Goal: Task Accomplishment & Management: Complete application form

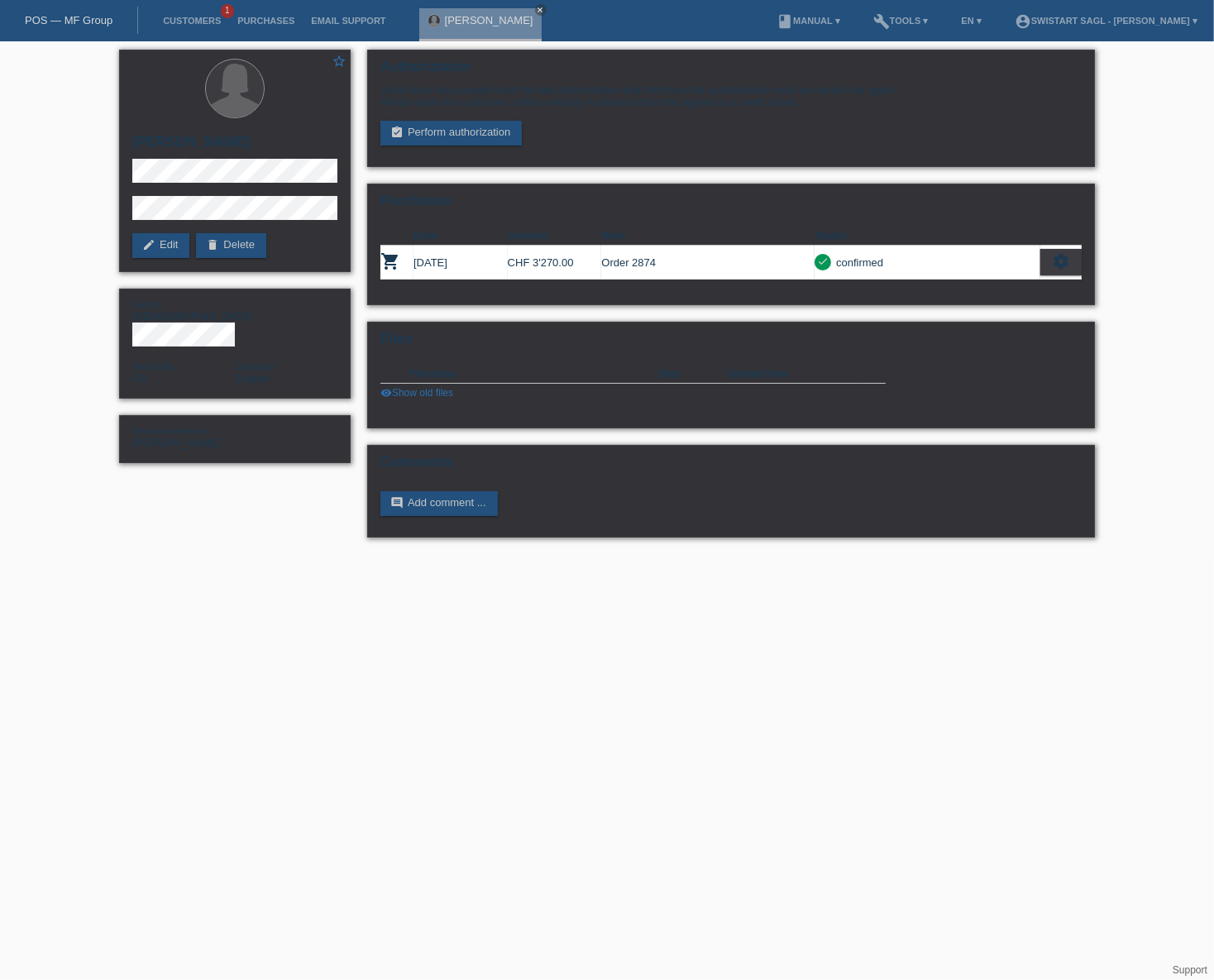
click at [182, 26] on li "Customers 1" at bounding box center [192, 20] width 75 height 42
click at [192, 19] on link "Customers" at bounding box center [192, 20] width 75 height 10
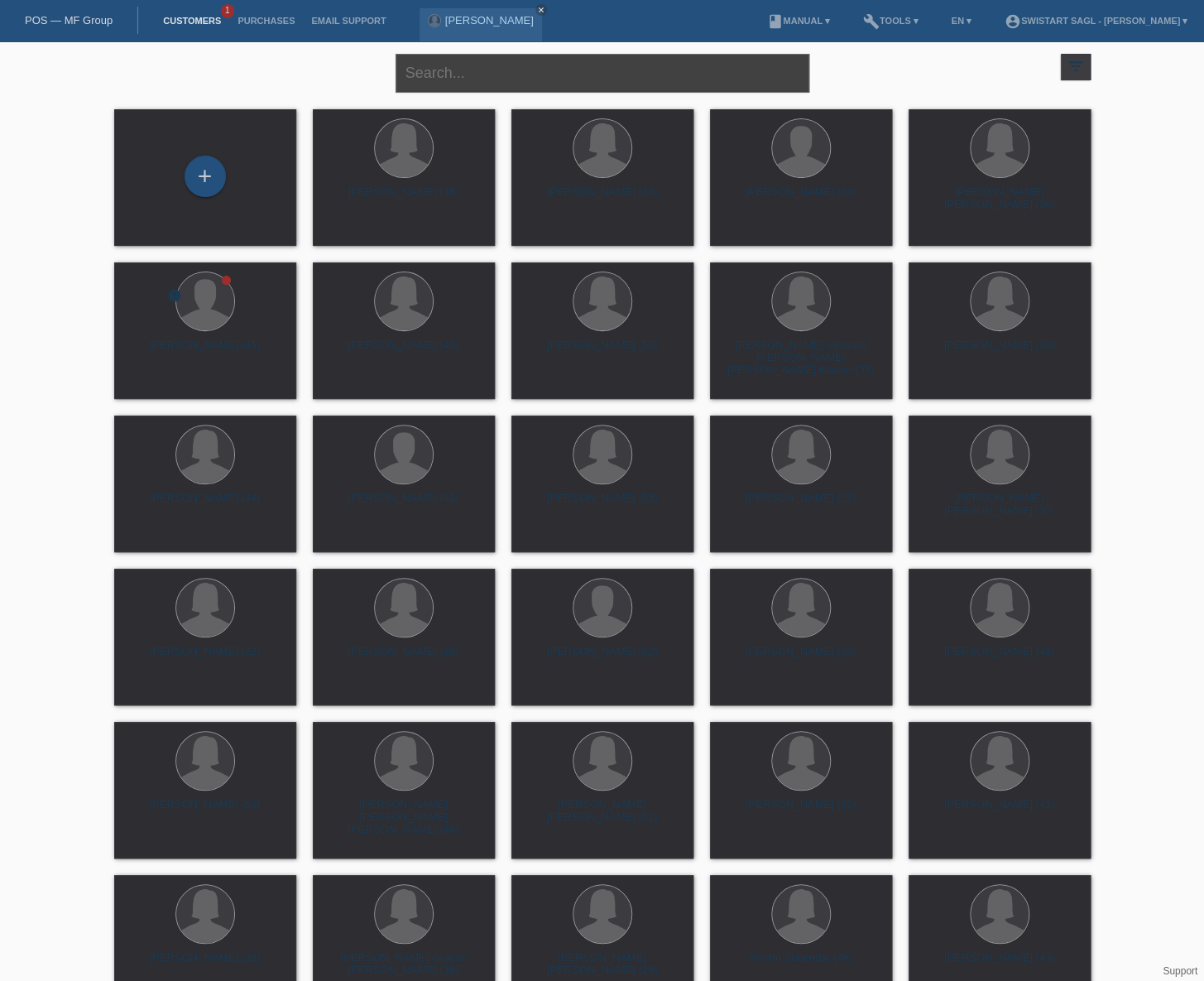
click at [534, 72] on input "text" at bounding box center [602, 74] width 414 height 39
type input "roula"
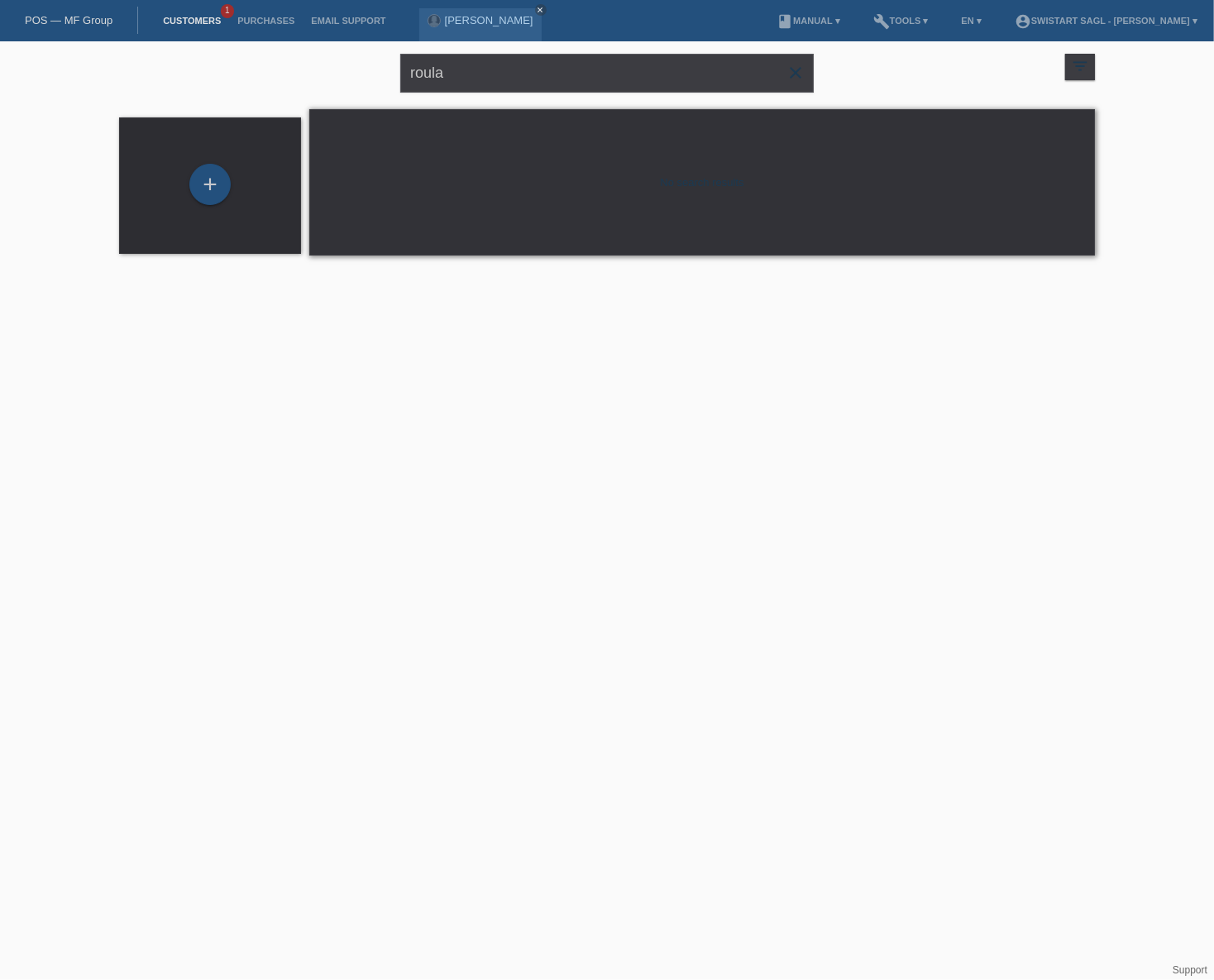
click at [791, 73] on icon "close" at bounding box center [795, 72] width 20 height 20
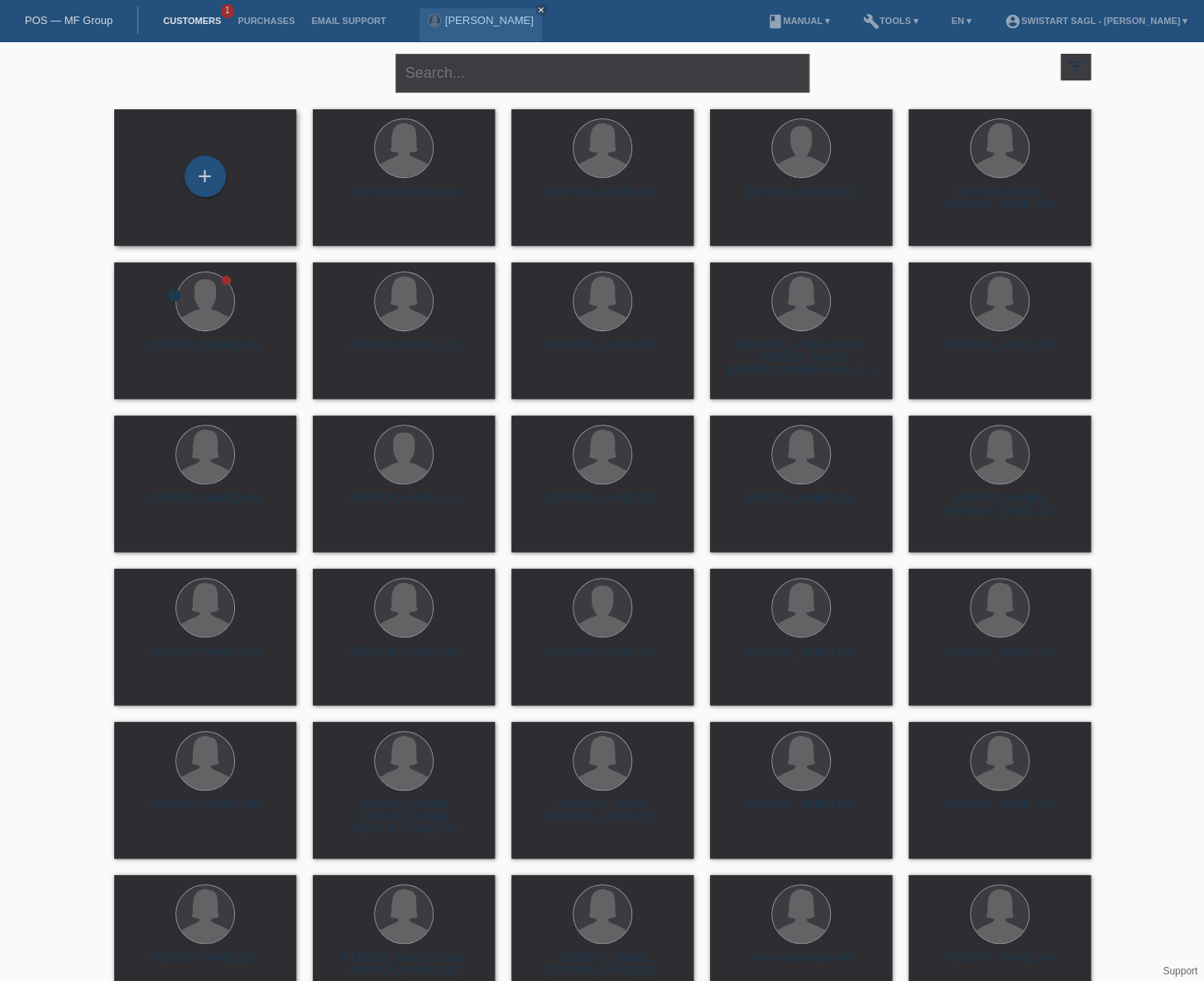
click at [229, 171] on div "+" at bounding box center [205, 177] width 156 height 44
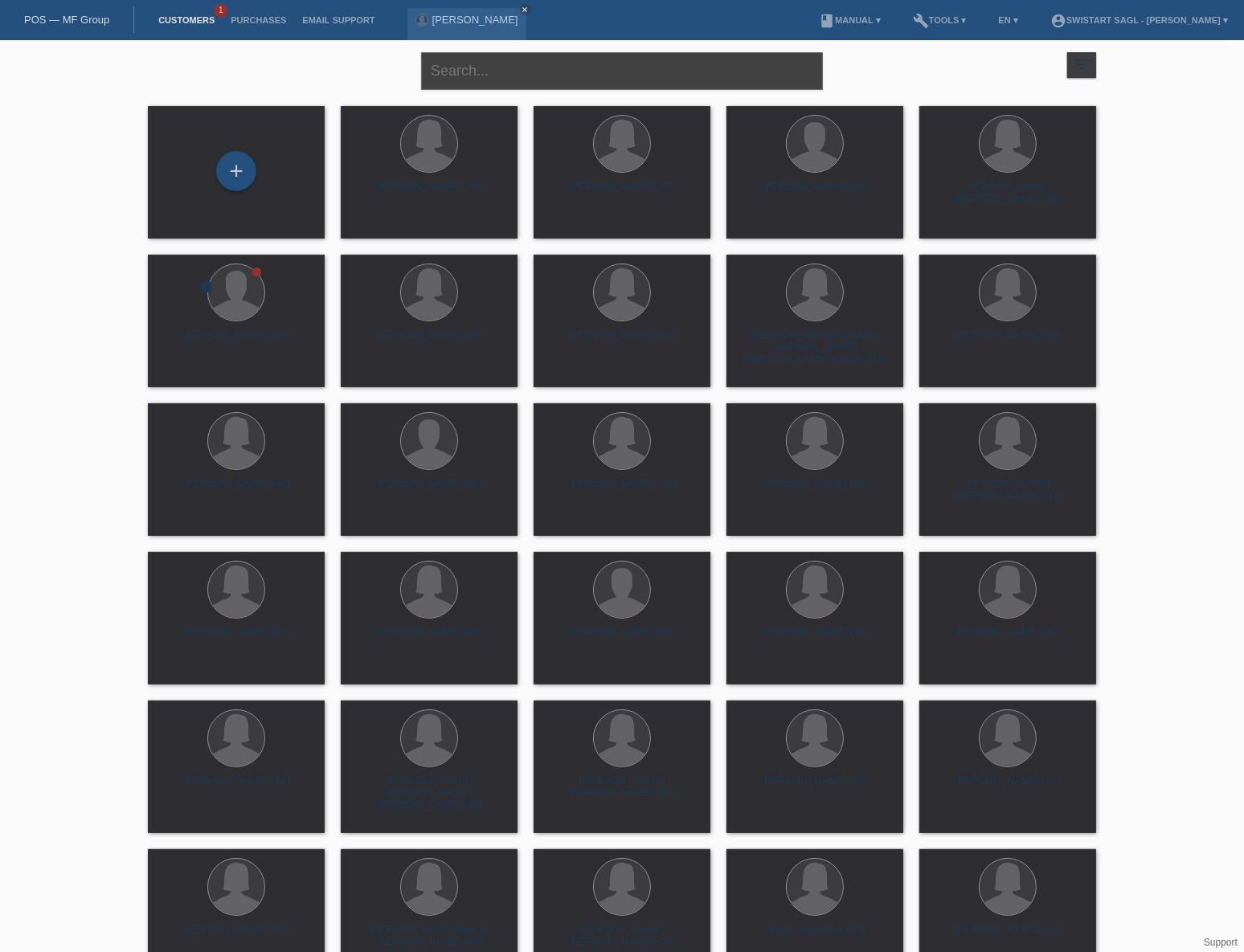
click at [535, 77] on input "text" at bounding box center [622, 71] width 402 height 38
click at [260, 164] on div "+" at bounding box center [236, 172] width 151 height 43
click at [240, 172] on div "+" at bounding box center [236, 171] width 40 height 40
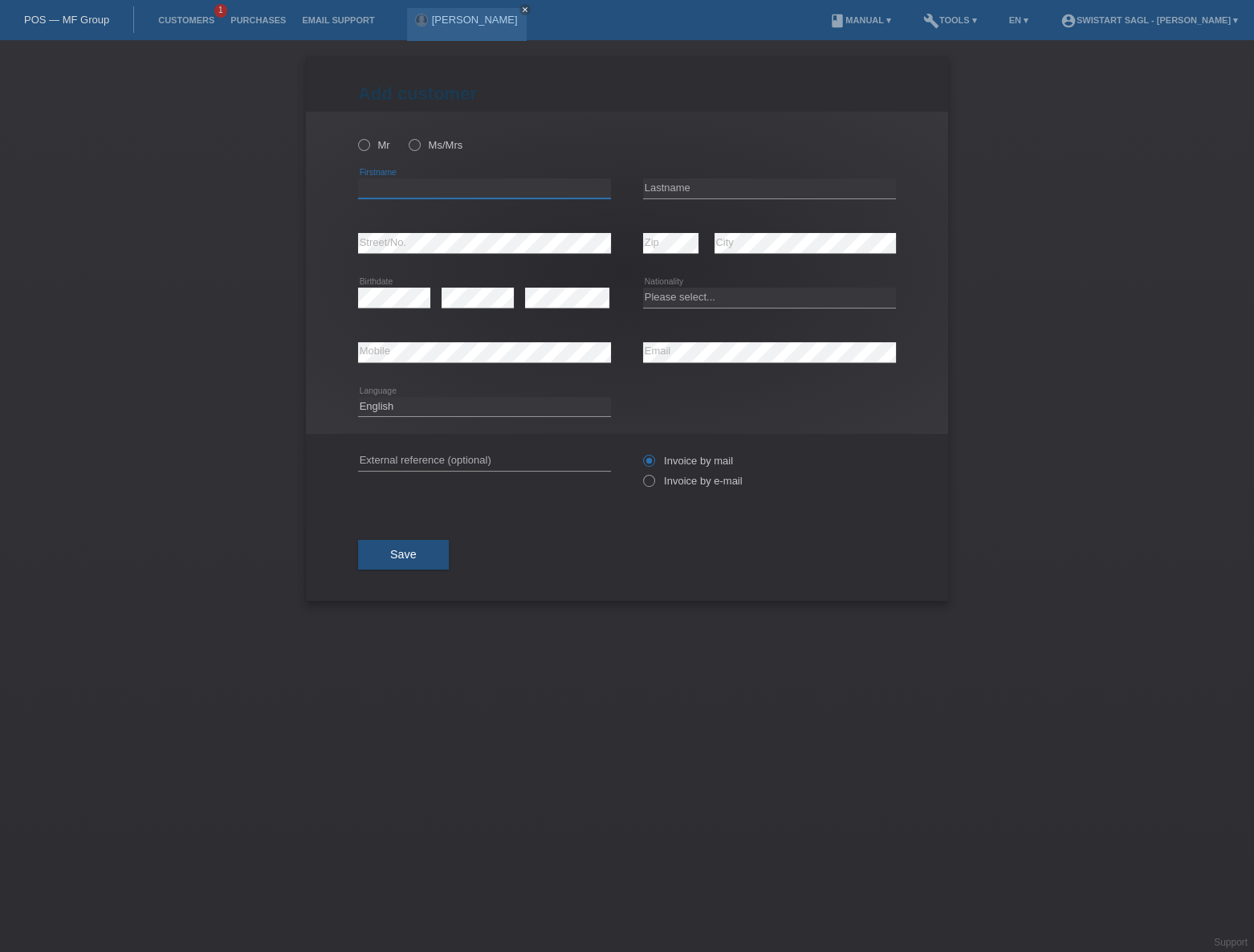
click at [481, 178] on input "text" at bounding box center [485, 188] width 253 height 20
click at [418, 148] on label "Ms/Mrs" at bounding box center [435, 145] width 53 height 12
click at [418, 148] on input "Ms/Mrs" at bounding box center [414, 145] width 11 height 11
radio input "true"
click at [404, 194] on input "text" at bounding box center [485, 188] width 253 height 20
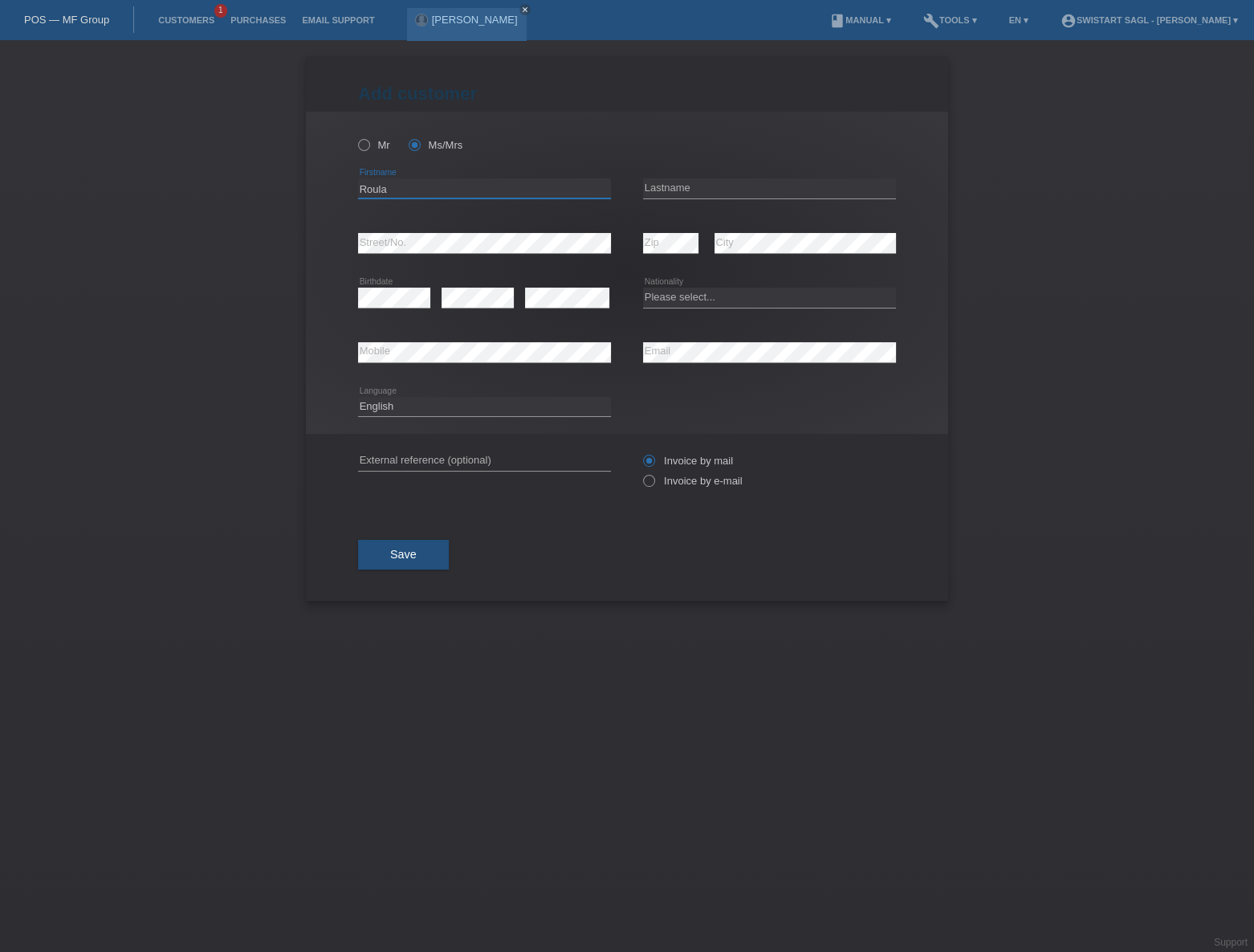
type input "Roula"
click at [725, 193] on input "text" at bounding box center [770, 188] width 253 height 20
paste input "Haller zbeeb"
click at [679, 190] on input "Haller zbeeb" at bounding box center [770, 188] width 253 height 20
type input "[PERSON_NAME]"
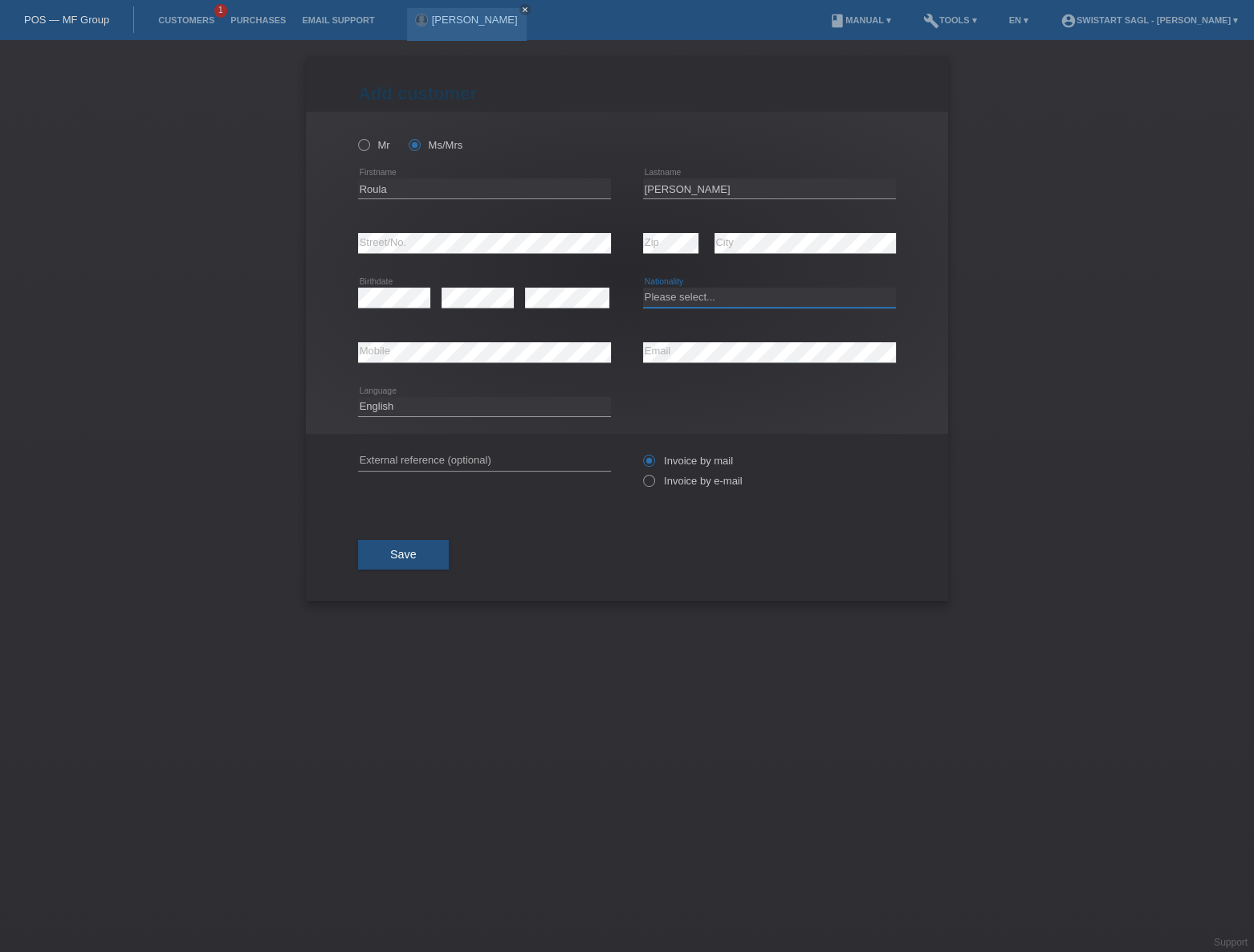
click at [709, 300] on select "Please select... Switzerland Austria Germany Liechtenstein ------------ Afghani…" at bounding box center [770, 297] width 253 height 19
select select "CH"
click at [643, 288] on select "Please select... Switzerland Austria Germany Liechtenstein ------------ Afghani…" at bounding box center [770, 297] width 253 height 19
click at [414, 456] on input "text" at bounding box center [485, 461] width 253 height 20
type input "[PERSON_NAME]"
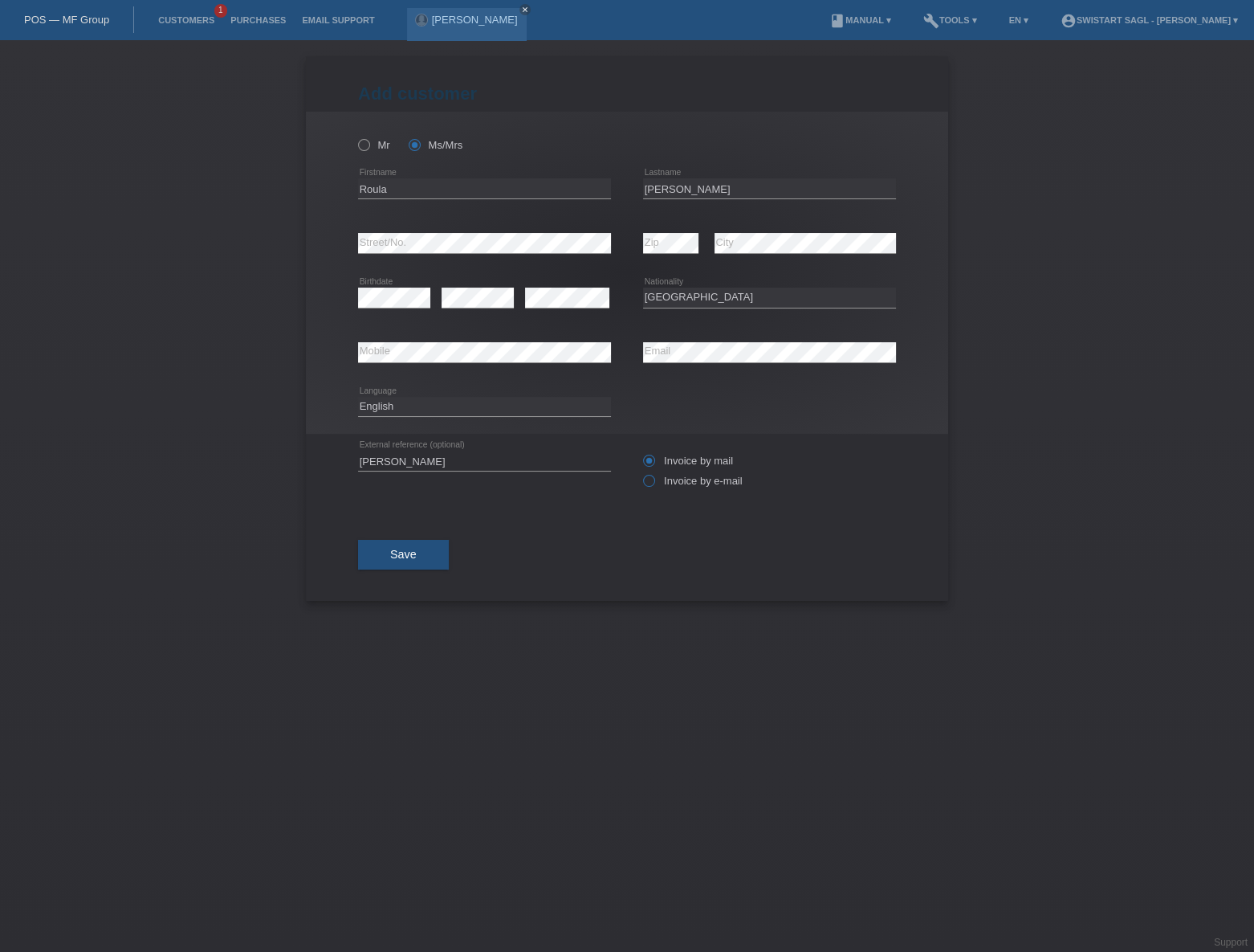
drag, startPoint x: 698, startPoint y: 476, endPoint x: 685, endPoint y: 485, distance: 15.8
click at [698, 476] on label "Invoice by e-mail" at bounding box center [693, 481] width 100 height 12
click at [641, 472] on icon at bounding box center [641, 472] width 0 height 0
click at [648, 483] on input "Invoice by e-mail" at bounding box center [649, 485] width 11 height 20
radio input "true"
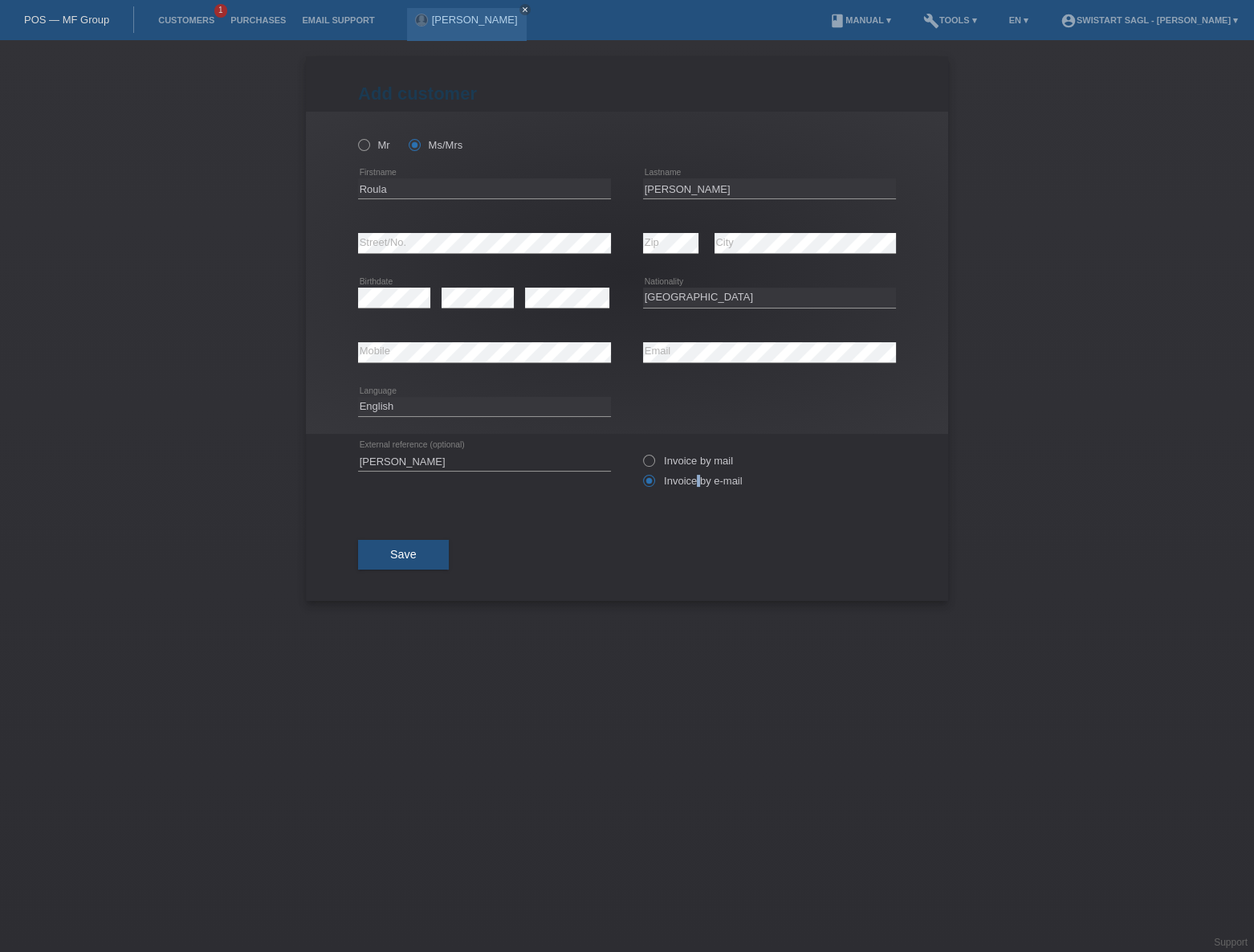
click at [418, 554] on button "Save" at bounding box center [404, 555] width 90 height 31
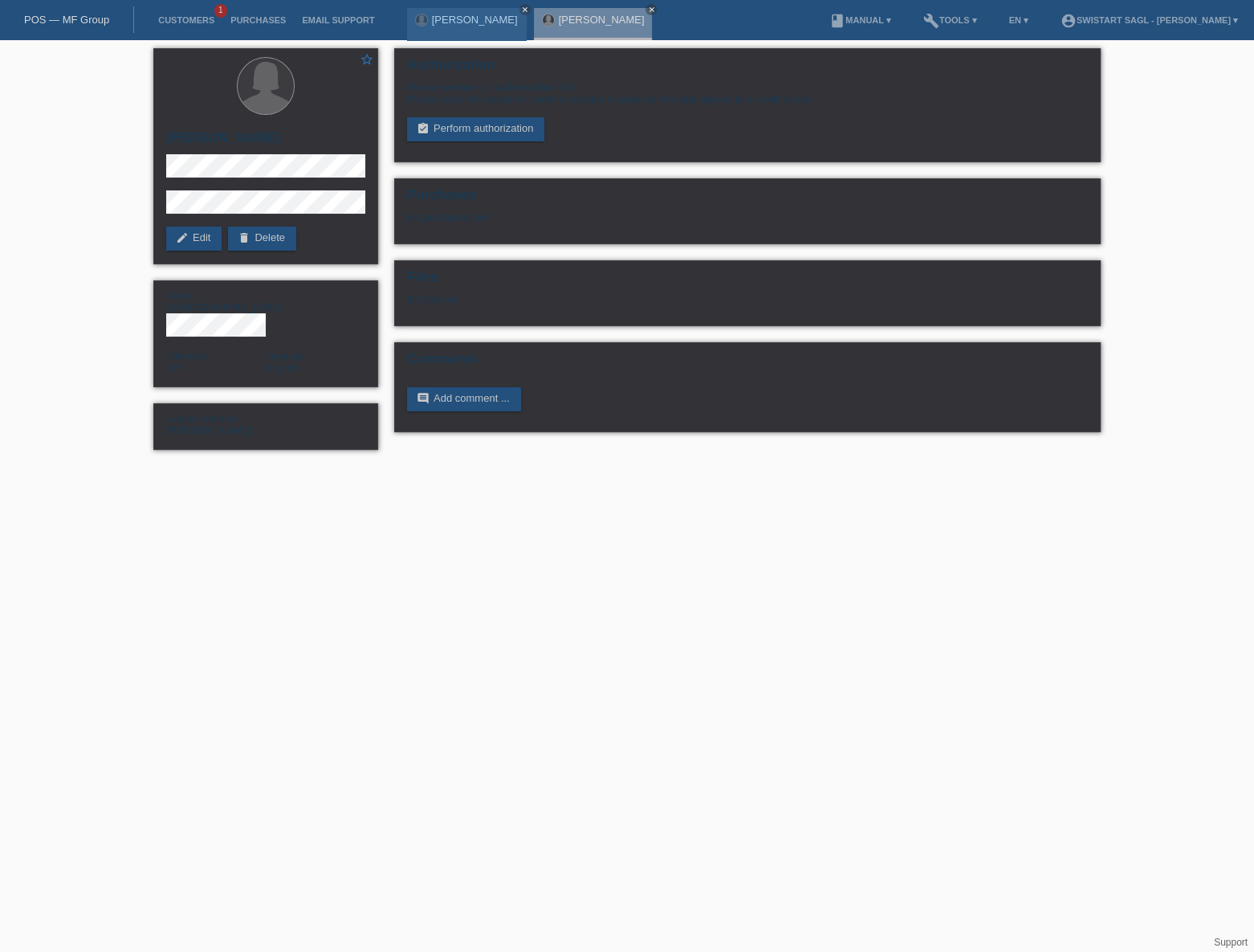
click at [594, 466] on html "POS — MF Group Customers 1 Purchases Email Support [PERSON_NAME] close close" at bounding box center [627, 233] width 1254 height 466
click at [482, 127] on link "assignment_turned_in Perform authorization" at bounding box center [476, 129] width 138 height 24
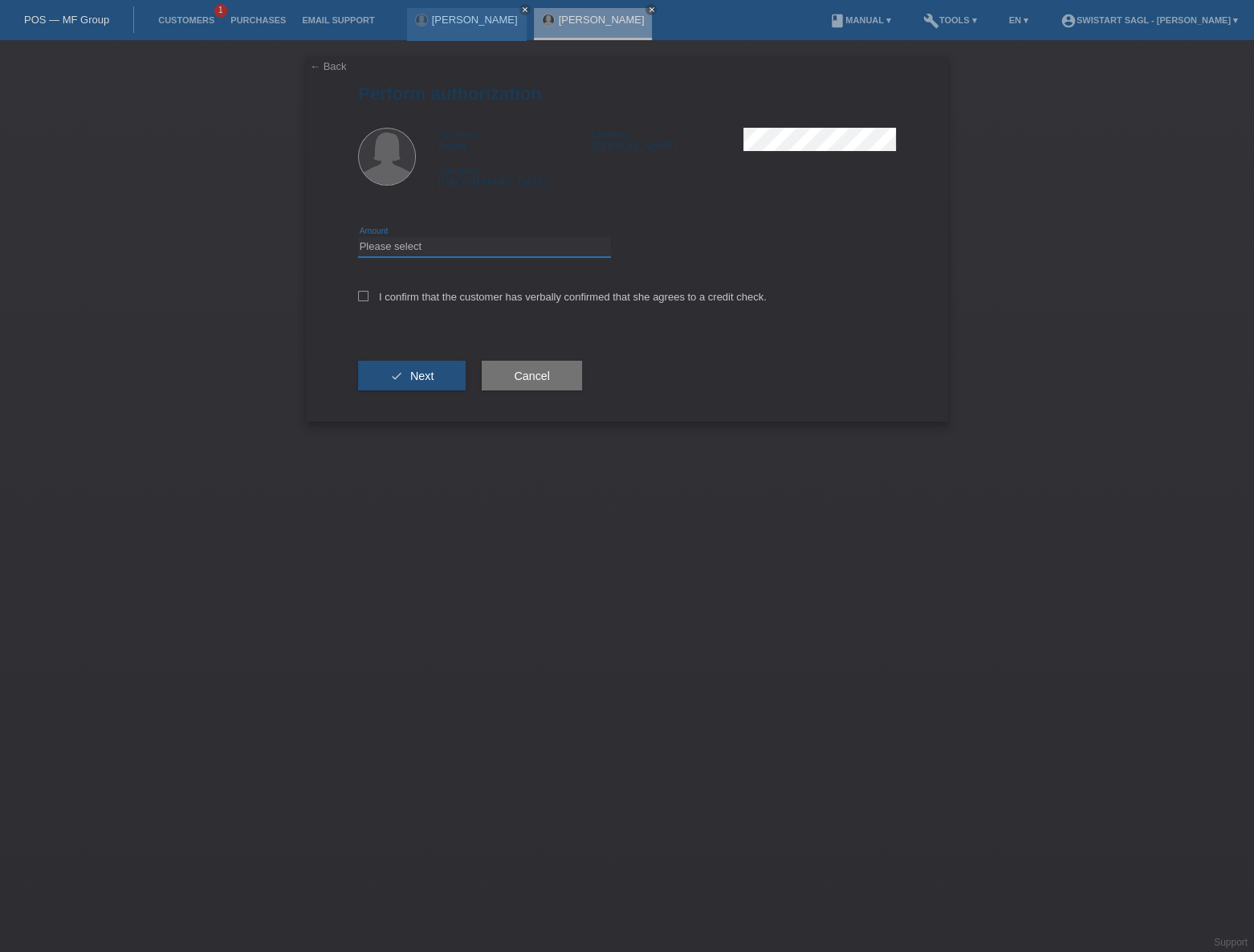
click at [451, 252] on select "Please select CHF 1.00 - CHF 499.00 CHF 500.00 - CHF 1'999.00 CHF 2'000.00 - CH…" at bounding box center [485, 246] width 253 height 19
select select "2"
click at [358, 237] on select "Please select CHF 1.00 - CHF 499.00 CHF 500.00 - CHF 1'999.00 CHF 2'000.00 - CH…" at bounding box center [485, 246] width 253 height 19
click at [370, 297] on label "I confirm that the customer has verbally confirmed that she agrees to a credit …" at bounding box center [563, 296] width 409 height 12
click at [368, 297] on input "I confirm that the customer has verbally confirmed that she agrees to a credit …" at bounding box center [364, 296] width 11 height 11
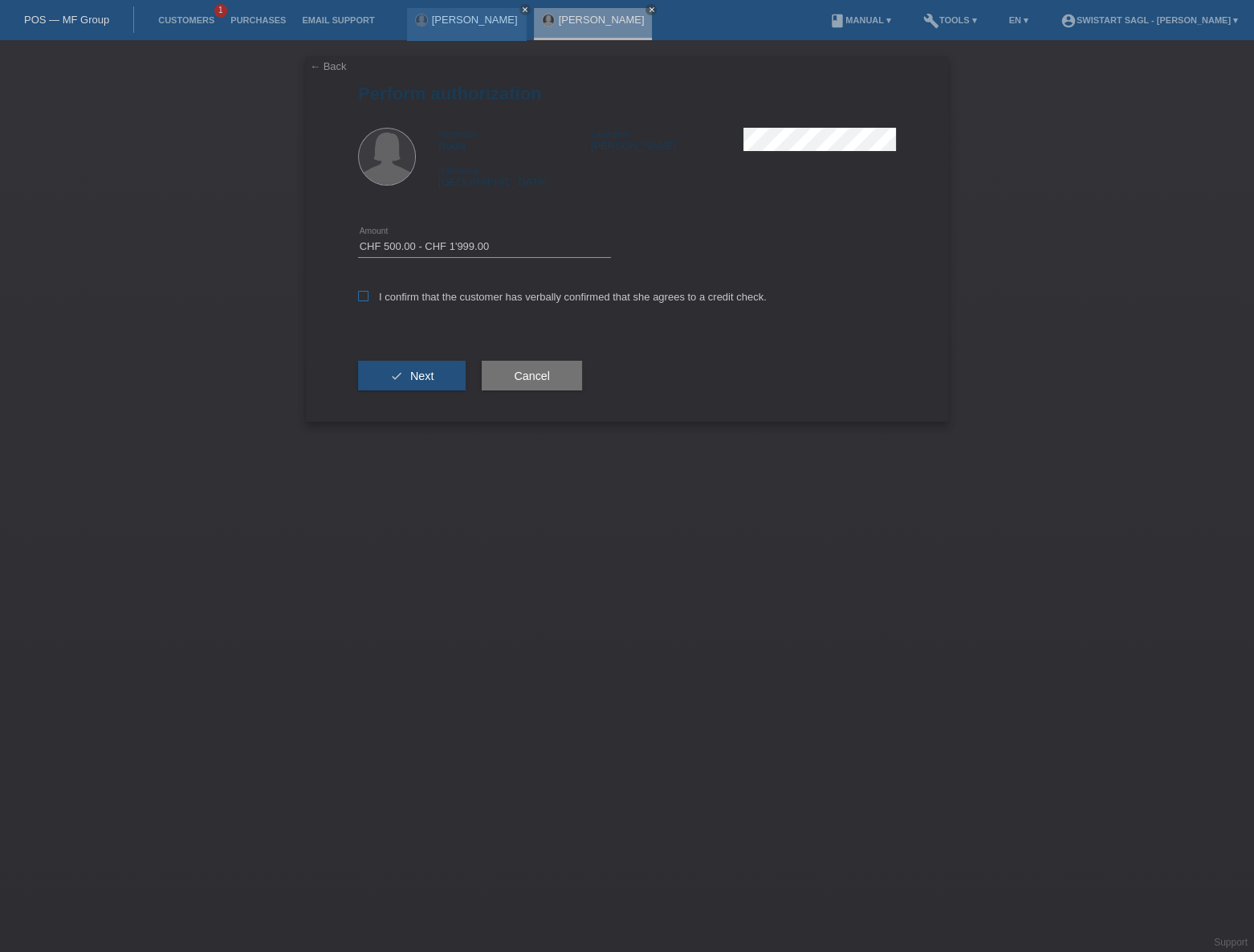
checkbox input "true"
click at [413, 376] on span "Next" at bounding box center [423, 376] width 24 height 13
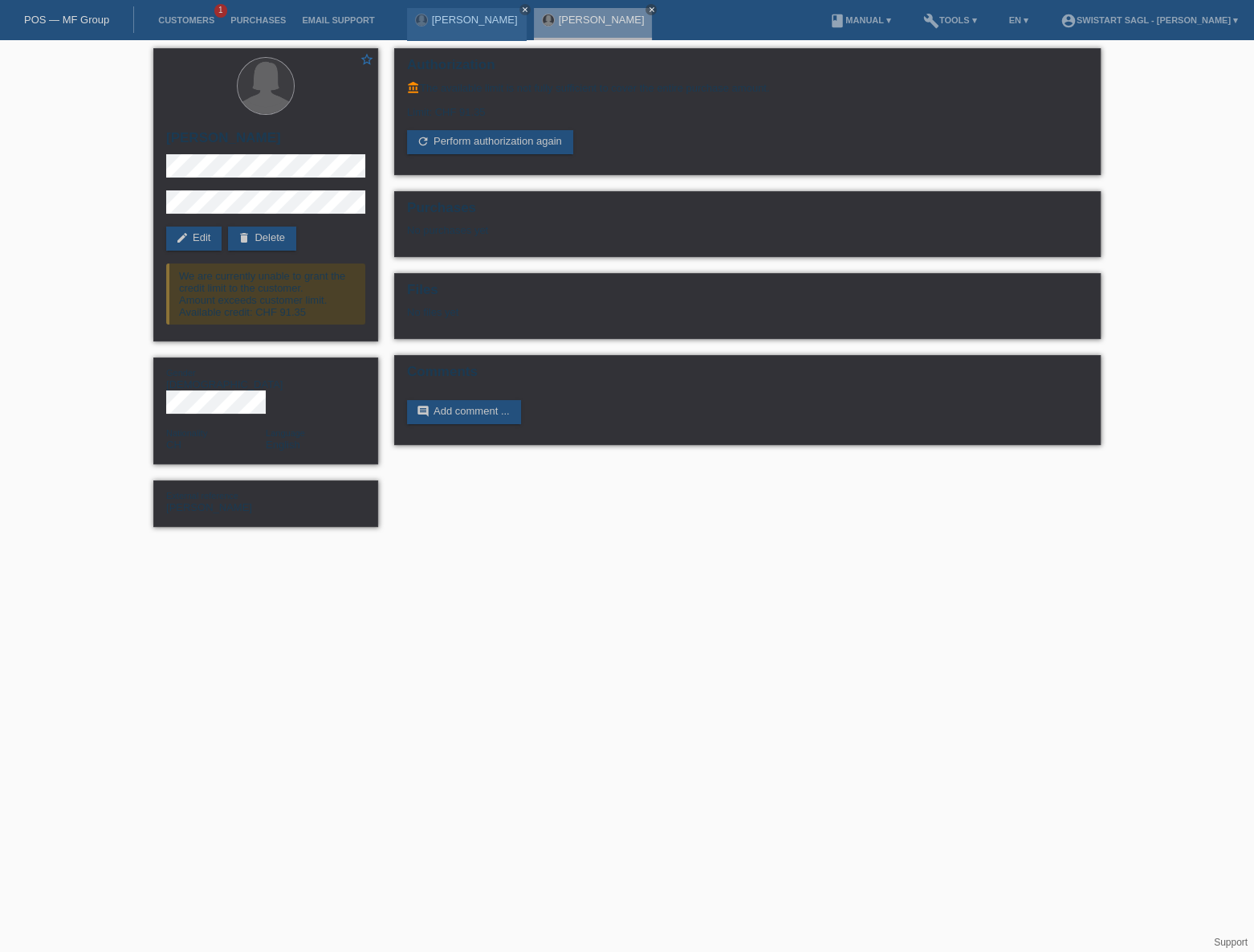
click at [794, 543] on html "POS — MF Group Customers 1 Purchases Email Support [PERSON_NAME] close close" at bounding box center [627, 271] width 1254 height 543
click at [697, 543] on html "POS — MF Group Customers 1 Purchases Email Support [PERSON_NAME] close close" at bounding box center [627, 271] width 1254 height 543
